Goal: Find specific page/section: Find specific page/section

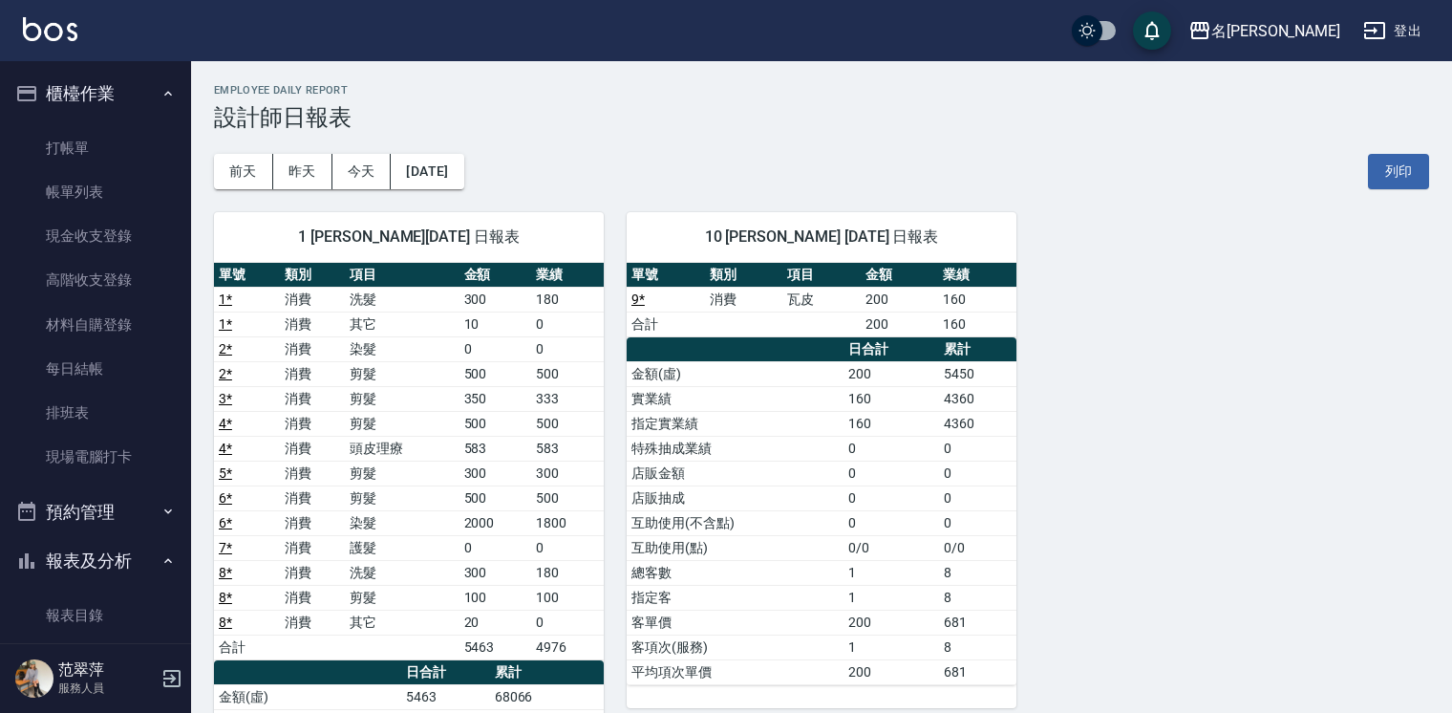
scroll to position [268, 0]
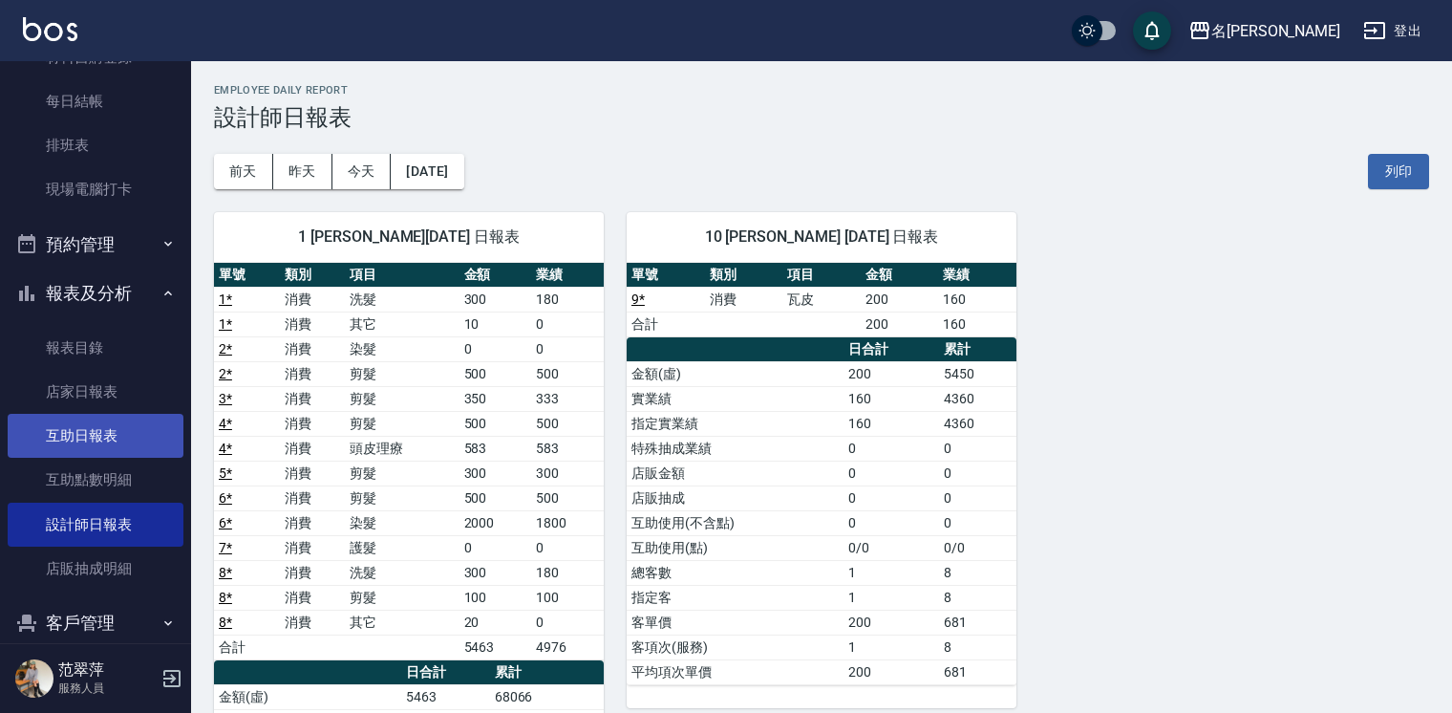
click at [130, 456] on link "互助日報表" at bounding box center [96, 436] width 176 height 44
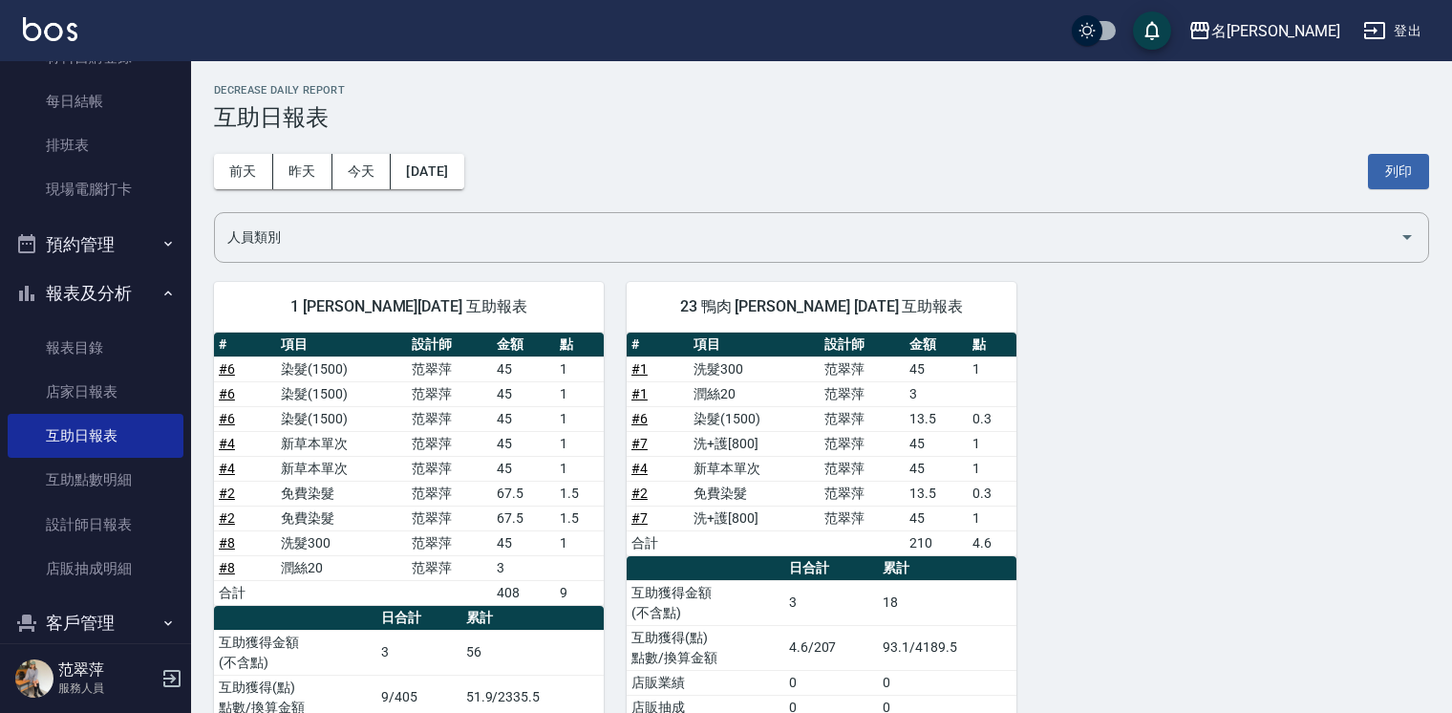
scroll to position [99, 0]
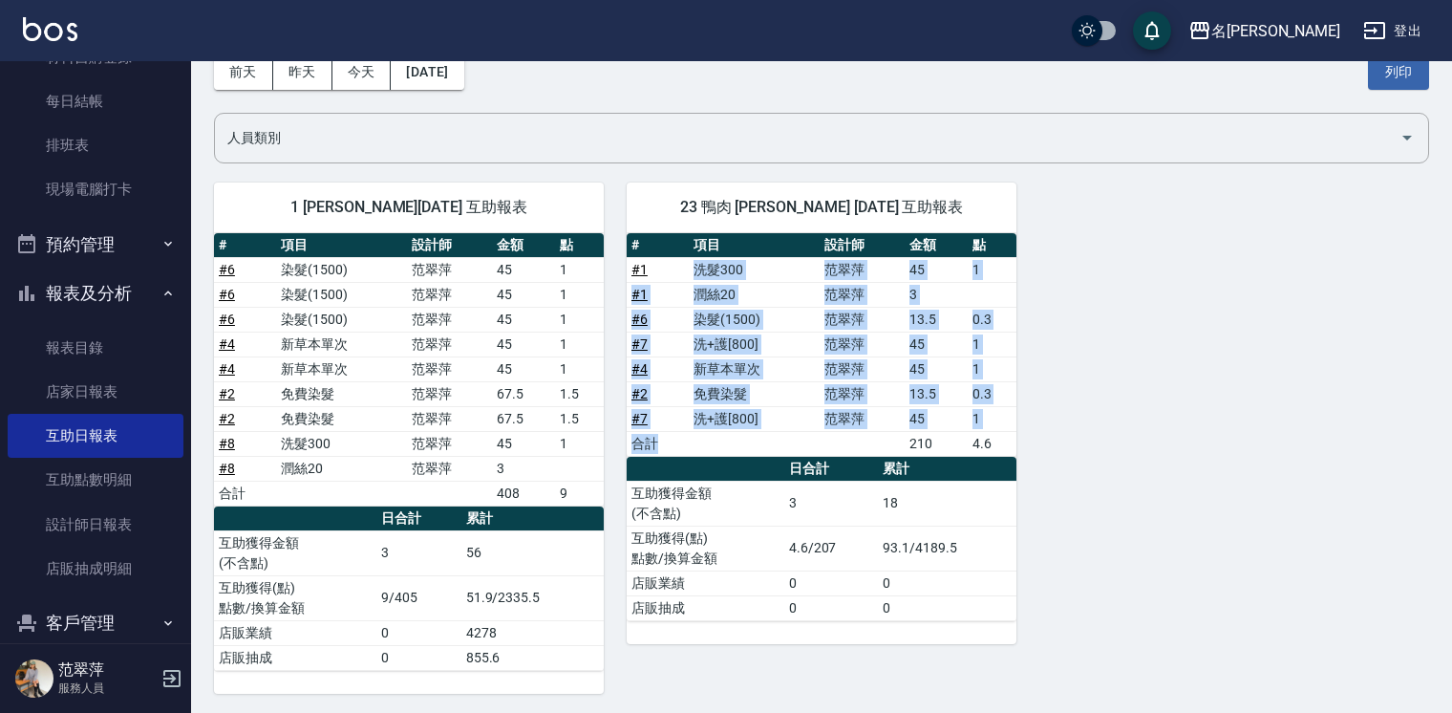
drag, startPoint x: 692, startPoint y: 271, endPoint x: 768, endPoint y: 449, distance: 193.5
click at [768, 449] on tbody "# 1 洗髮300 [PERSON_NAME]45 1 # 1 潤絲20 [PERSON_NAME]3 # 6 染髮(1500) [PERSON_NAME]1…" at bounding box center [822, 356] width 390 height 199
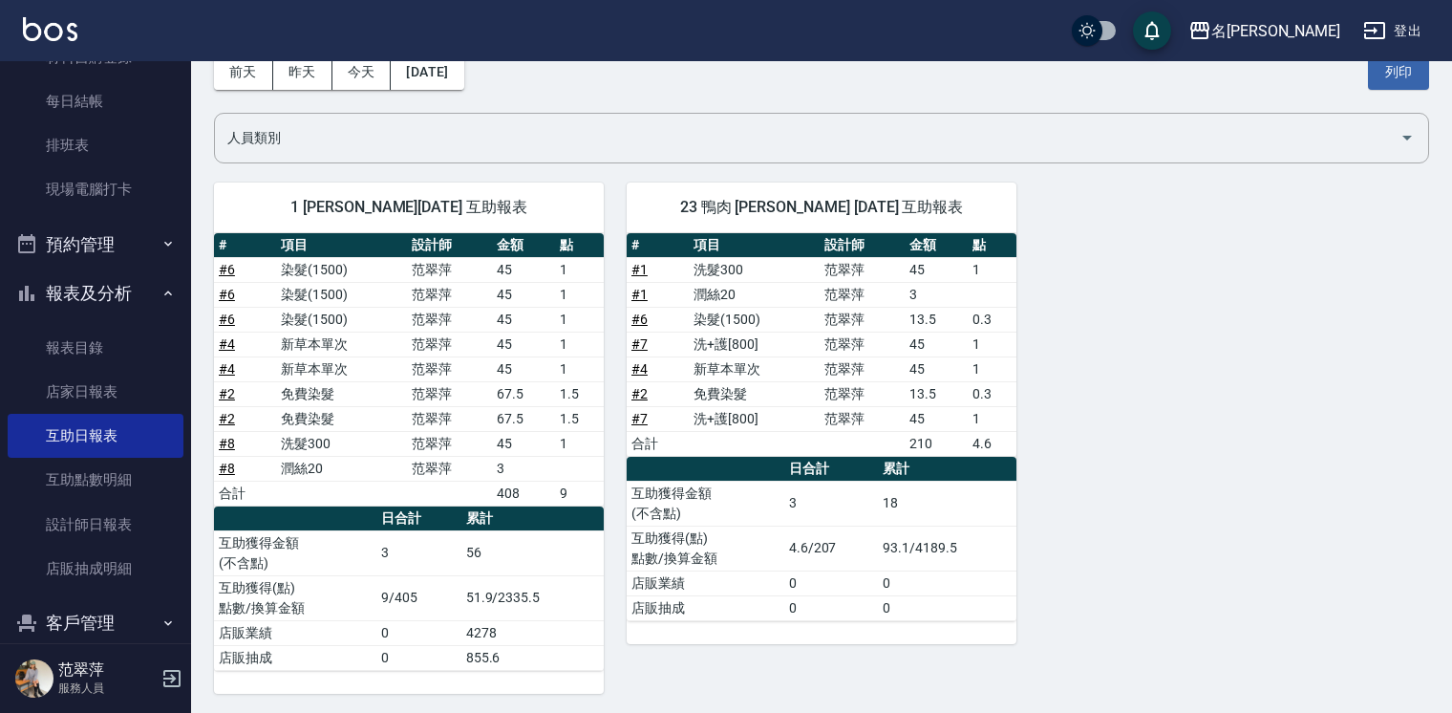
drag, startPoint x: 768, startPoint y: 449, endPoint x: 698, endPoint y: 453, distance: 69.9
click at [698, 457] on th "a dense table" at bounding box center [706, 469] width 158 height 25
drag, startPoint x: 279, startPoint y: 443, endPoint x: 424, endPoint y: 435, distance: 145.5
click at [424, 435] on tr "# 8 洗髮300 [PERSON_NAME]45 1" at bounding box center [409, 443] width 390 height 25
click at [793, 442] on td "a dense table" at bounding box center [754, 443] width 131 height 25
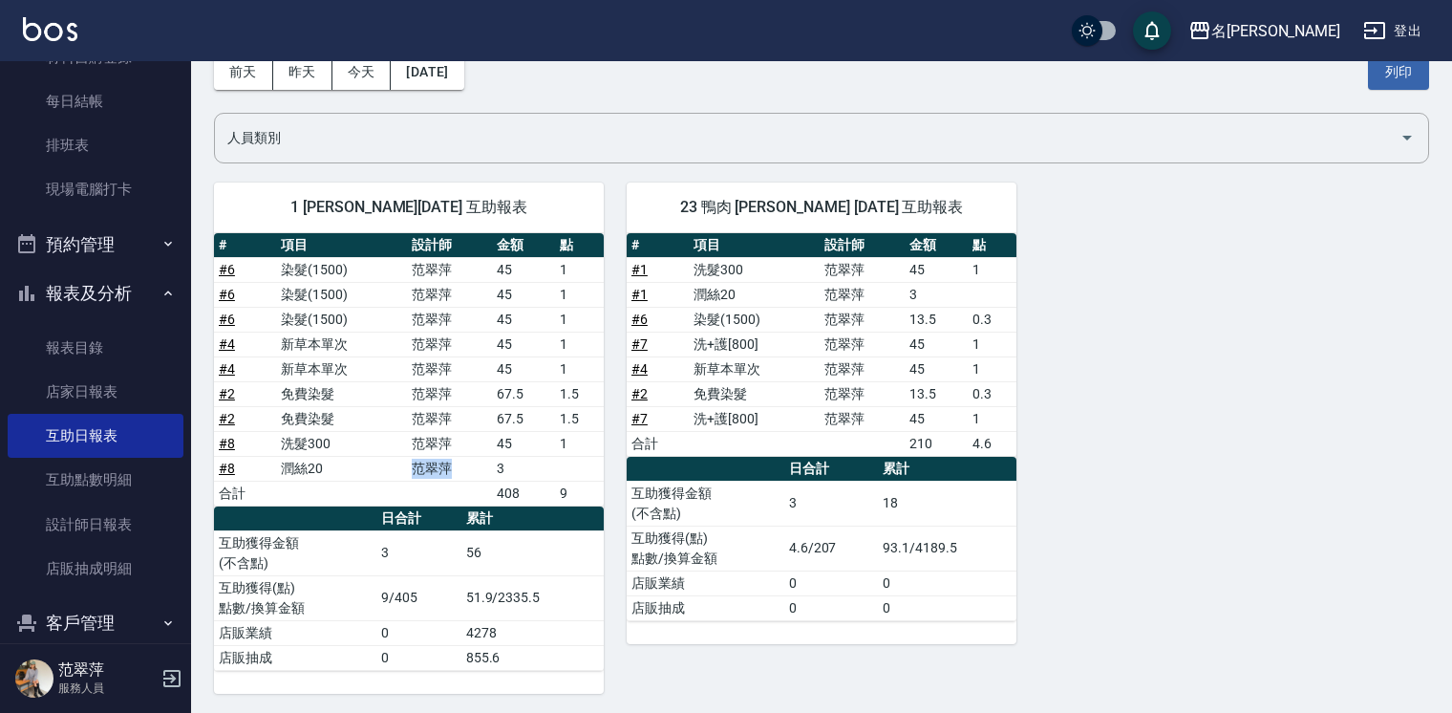
drag, startPoint x: 323, startPoint y: 472, endPoint x: 521, endPoint y: 472, distance: 197.8
click at [521, 472] on tr "# 8 潤絲20 [PERSON_NAME]3" at bounding box center [409, 468] width 390 height 25
drag, startPoint x: 521, startPoint y: 472, endPoint x: 585, endPoint y: 469, distance: 64.1
click at [585, 469] on td "a dense table" at bounding box center [579, 468] width 49 height 25
